Goal: Task Accomplishment & Management: Use online tool/utility

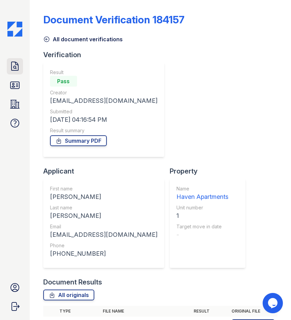
click at [10, 64] on icon at bounding box center [14, 66] width 11 height 11
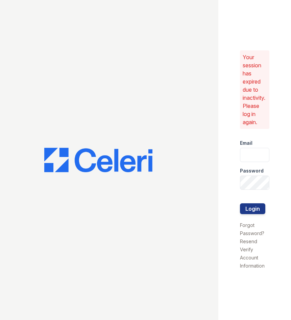
type input "haven1@cafmanagement.com"
click at [250, 212] on button "Login" at bounding box center [252, 208] width 25 height 11
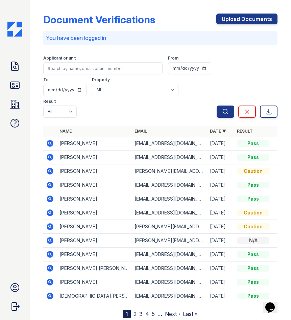
click at [51, 195] on icon at bounding box center [50, 198] width 7 height 7
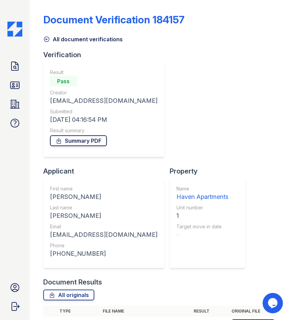
click at [77, 141] on link "Summary PDF" at bounding box center [78, 140] width 57 height 11
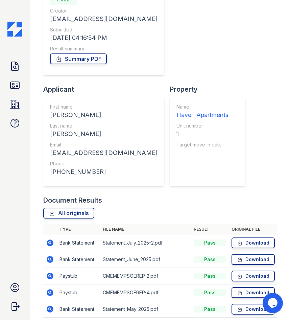
scroll to position [90, 0]
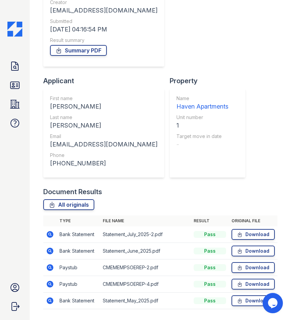
click at [53, 263] on icon at bounding box center [50, 267] width 8 height 8
